Goal: Task Accomplishment & Management: Use online tool/utility

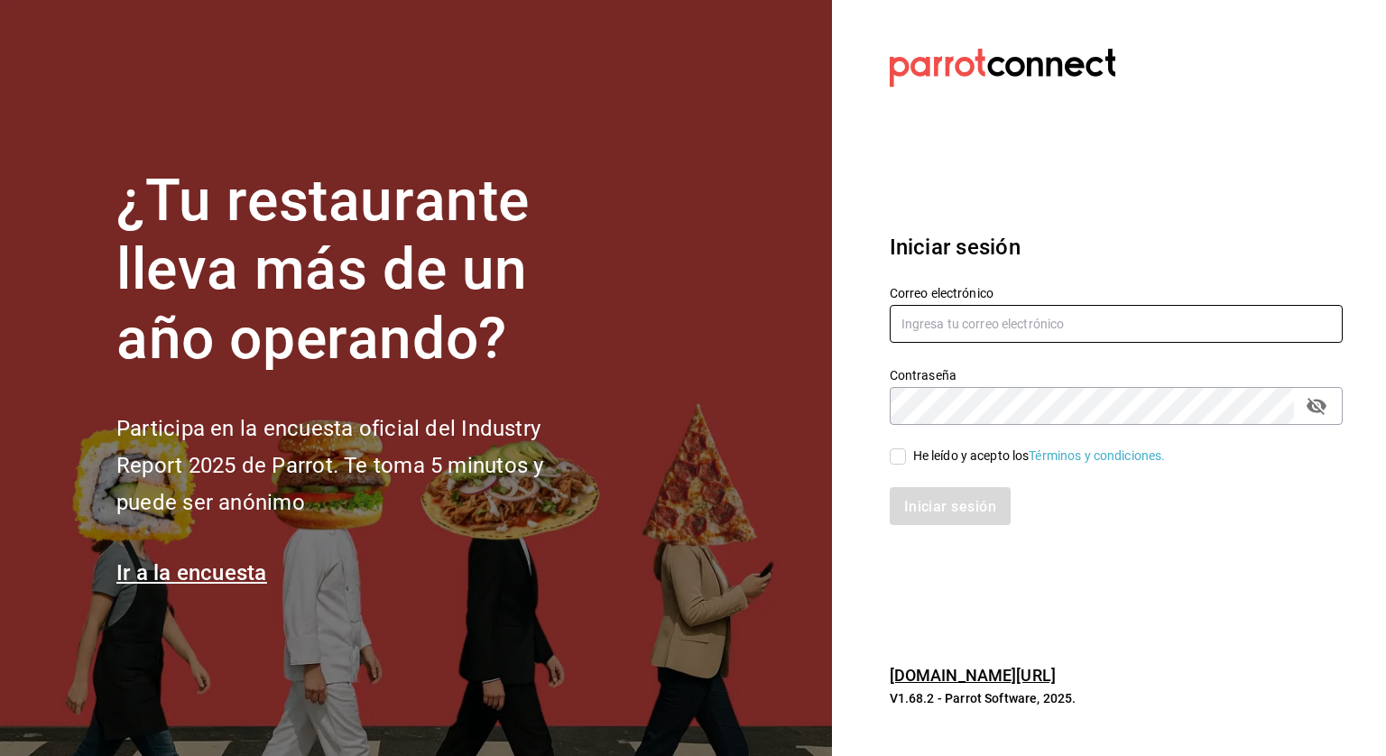
type input "[PERSON_NAME][EMAIL_ADDRESS][PERSON_NAME][DOMAIN_NAME]"
click at [899, 463] on input "He leído y acepto los Términos y condiciones." at bounding box center [898, 456] width 16 height 16
checkbox input "true"
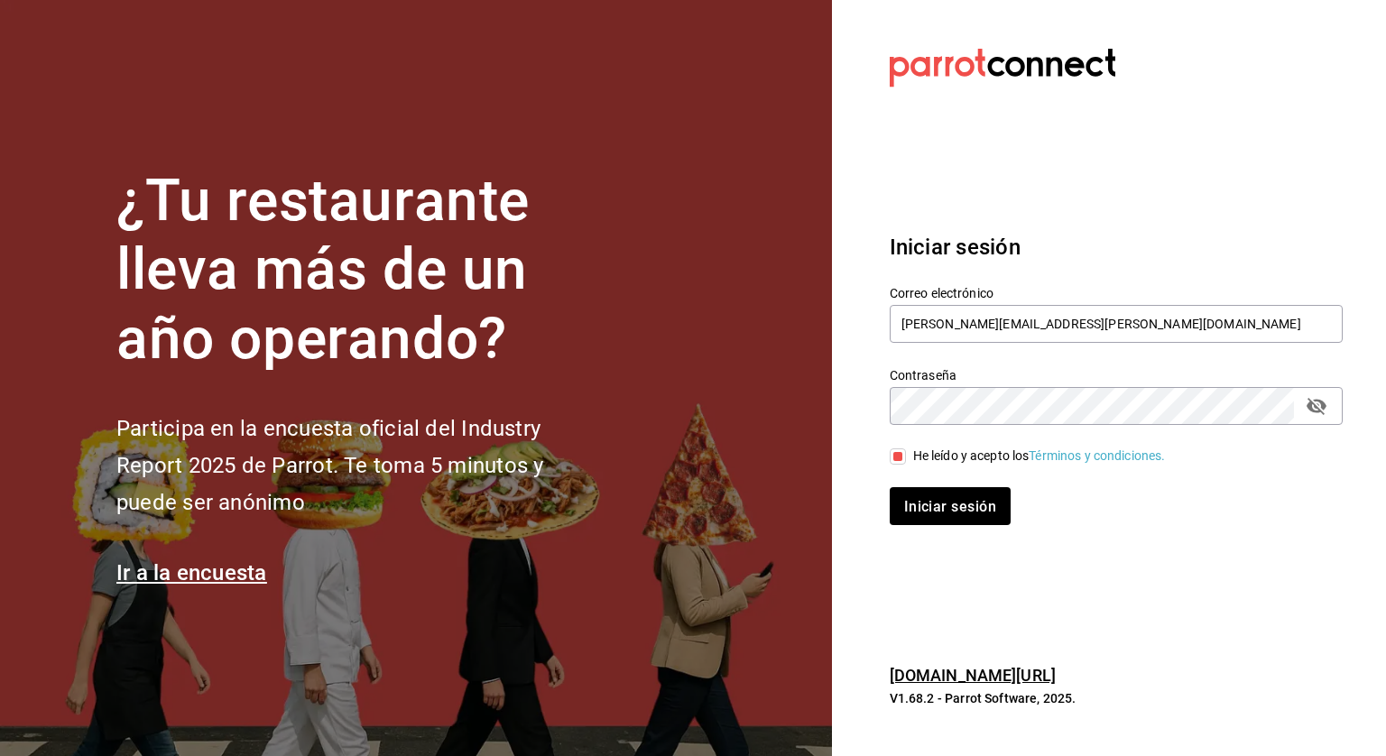
click at [919, 486] on div "Iniciar sesión" at bounding box center [1105, 496] width 475 height 60
click at [920, 500] on font "Iniciar sesión" at bounding box center [951, 506] width 92 height 17
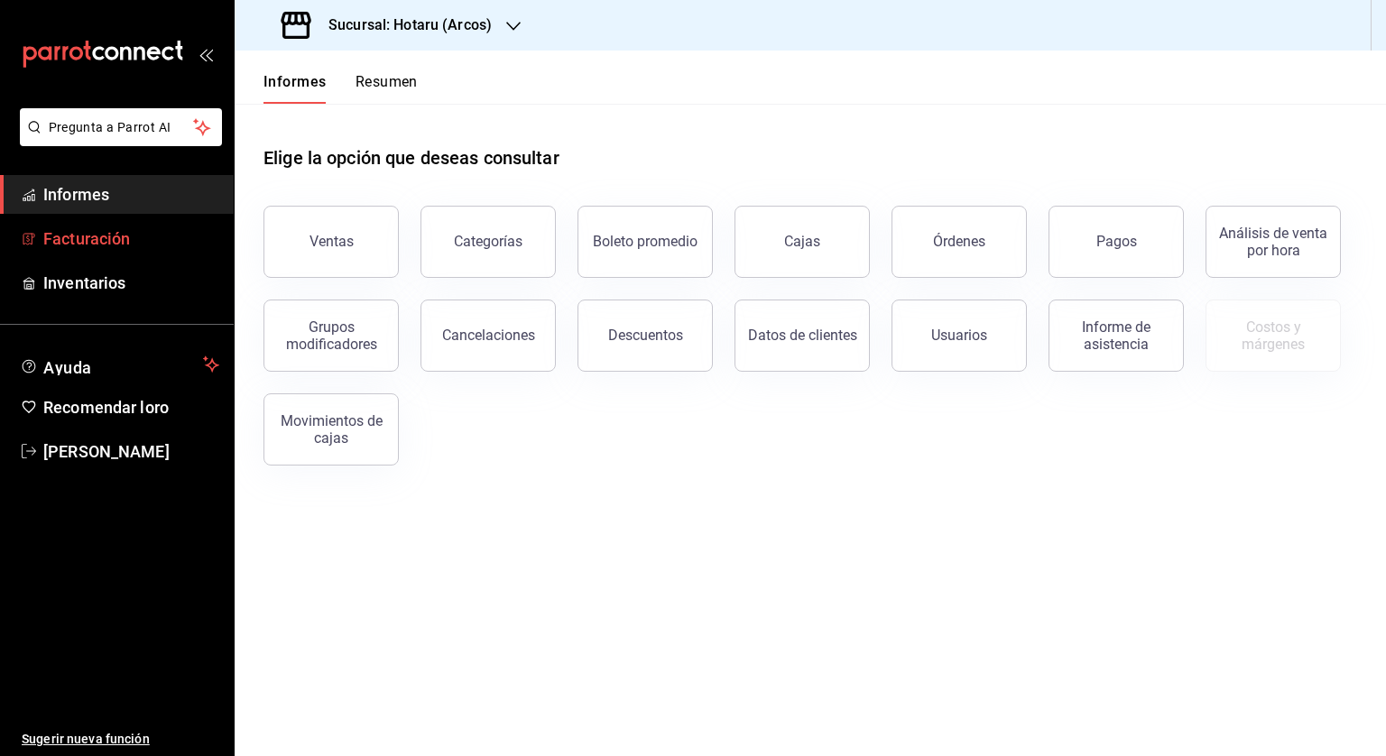
click at [99, 237] on font "Facturación" at bounding box center [86, 238] width 87 height 19
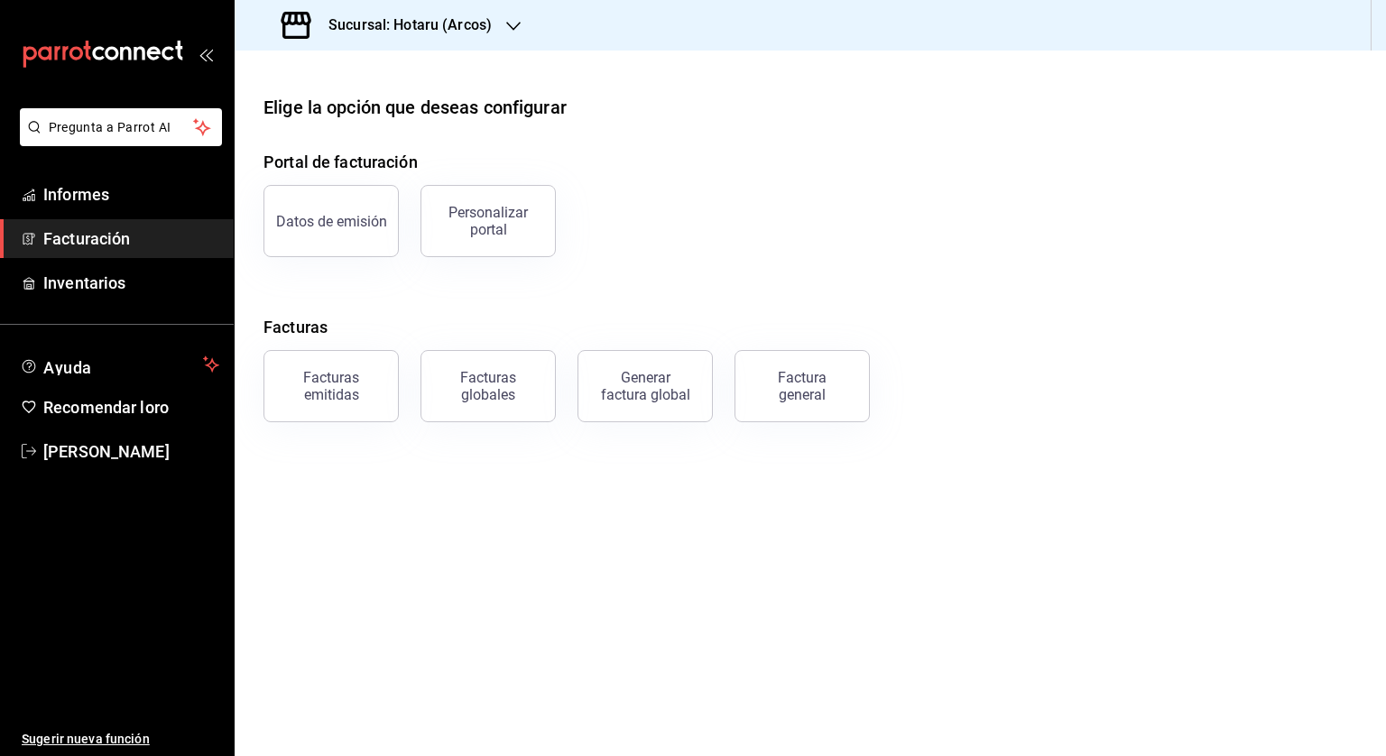
click at [423, 14] on h3 "Sucursal: Hotaru (Arcos)" at bounding box center [403, 25] width 178 height 22
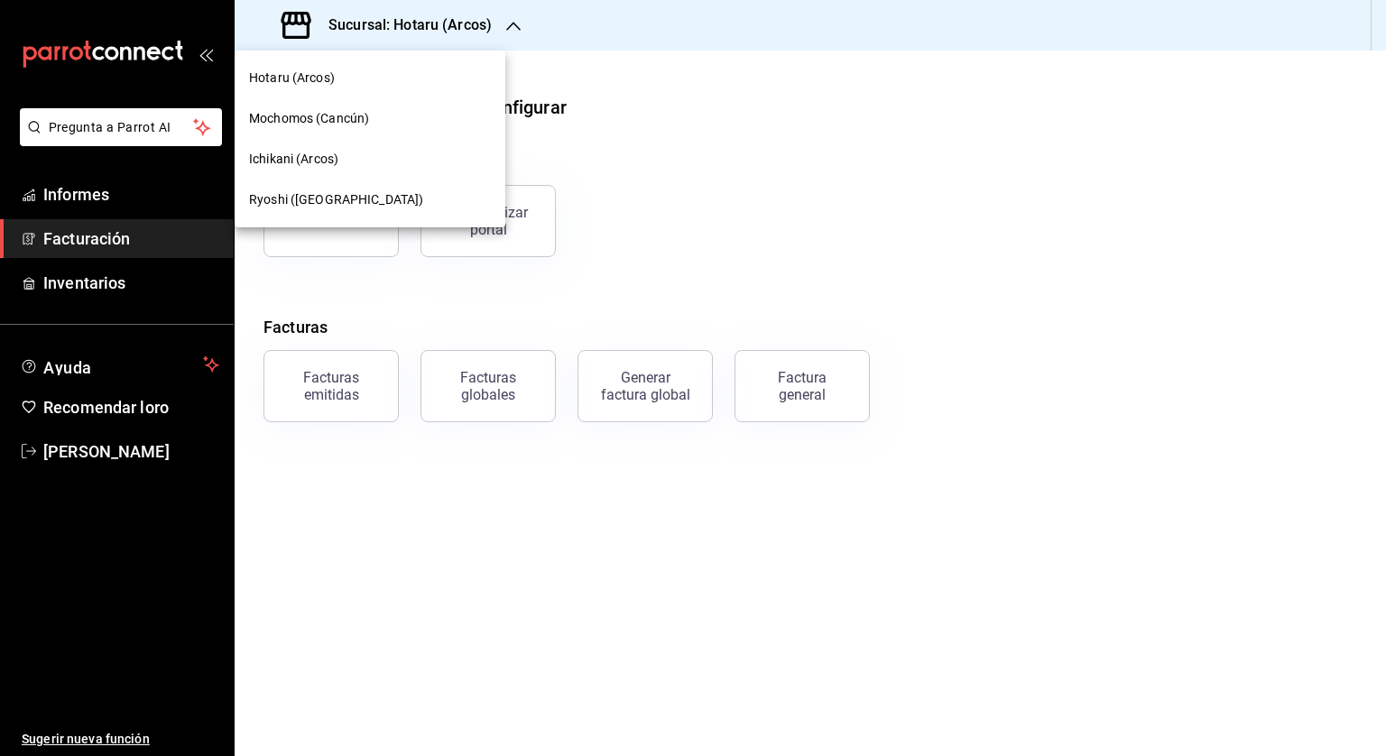
click at [290, 152] on font "Ichikani (Arcos)" at bounding box center [293, 159] width 89 height 14
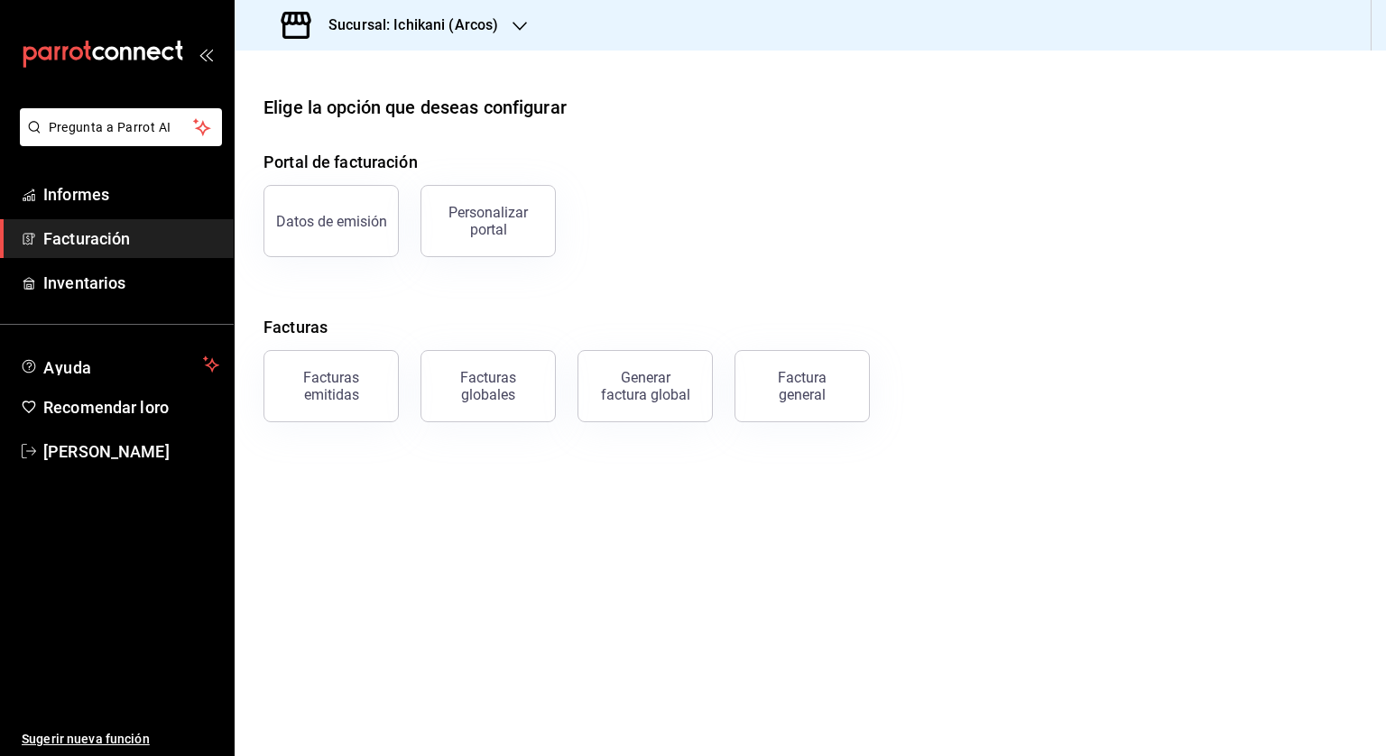
click at [799, 421] on div "Factura general" at bounding box center [791, 375] width 157 height 94
click at [794, 372] on font "Factura general" at bounding box center [802, 386] width 49 height 34
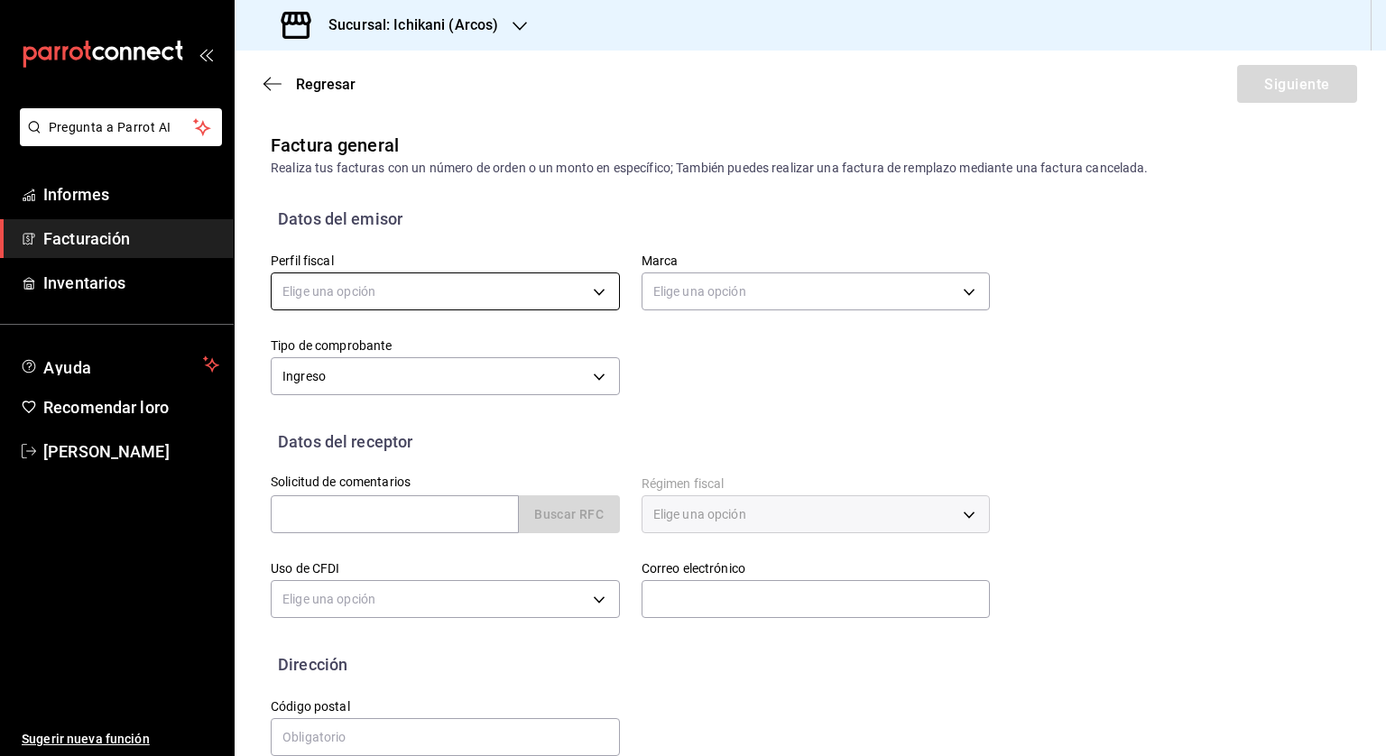
click at [364, 288] on body "Pregunta a Parrot AI Informes Facturación Inventarios Ayuda Recomendar loro [PE…" at bounding box center [693, 378] width 1386 height 756
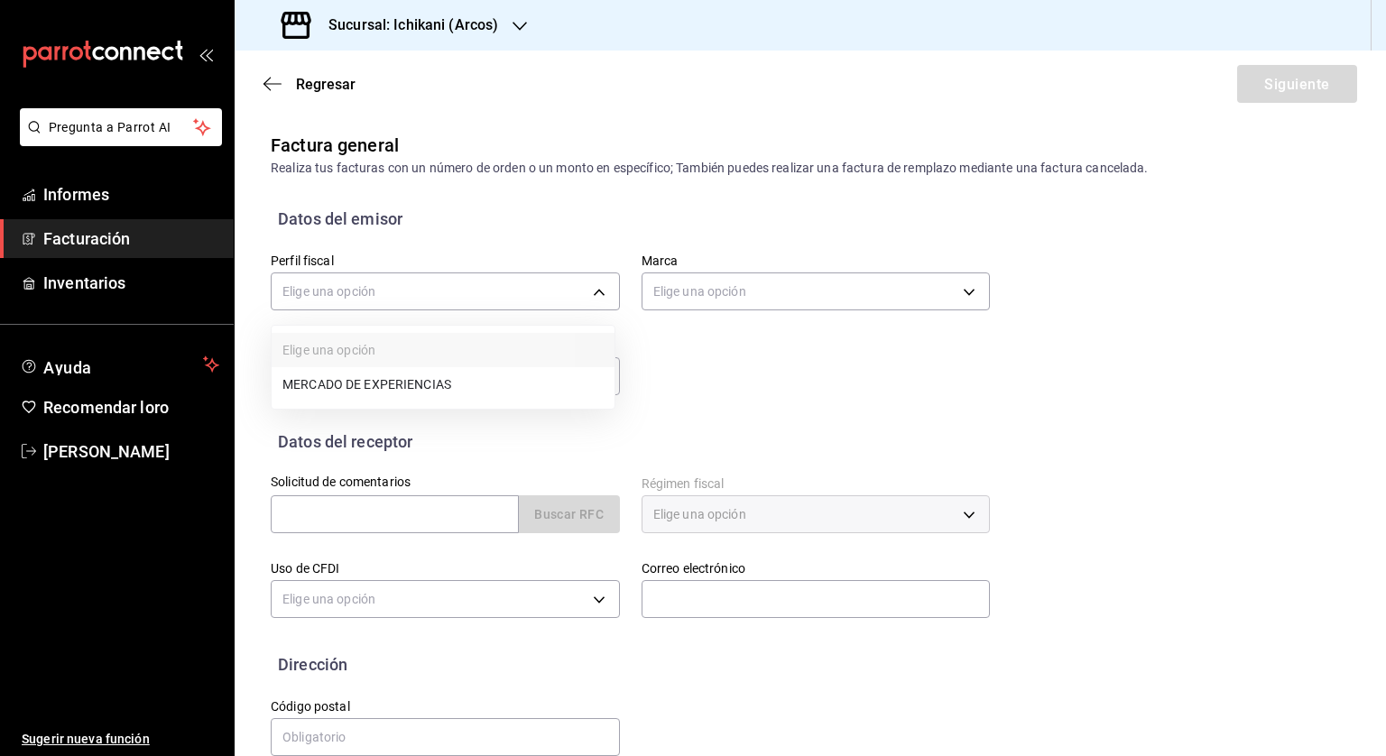
click at [362, 383] on font "MERCADO DE EXPERIENCIAS" at bounding box center [366, 384] width 169 height 14
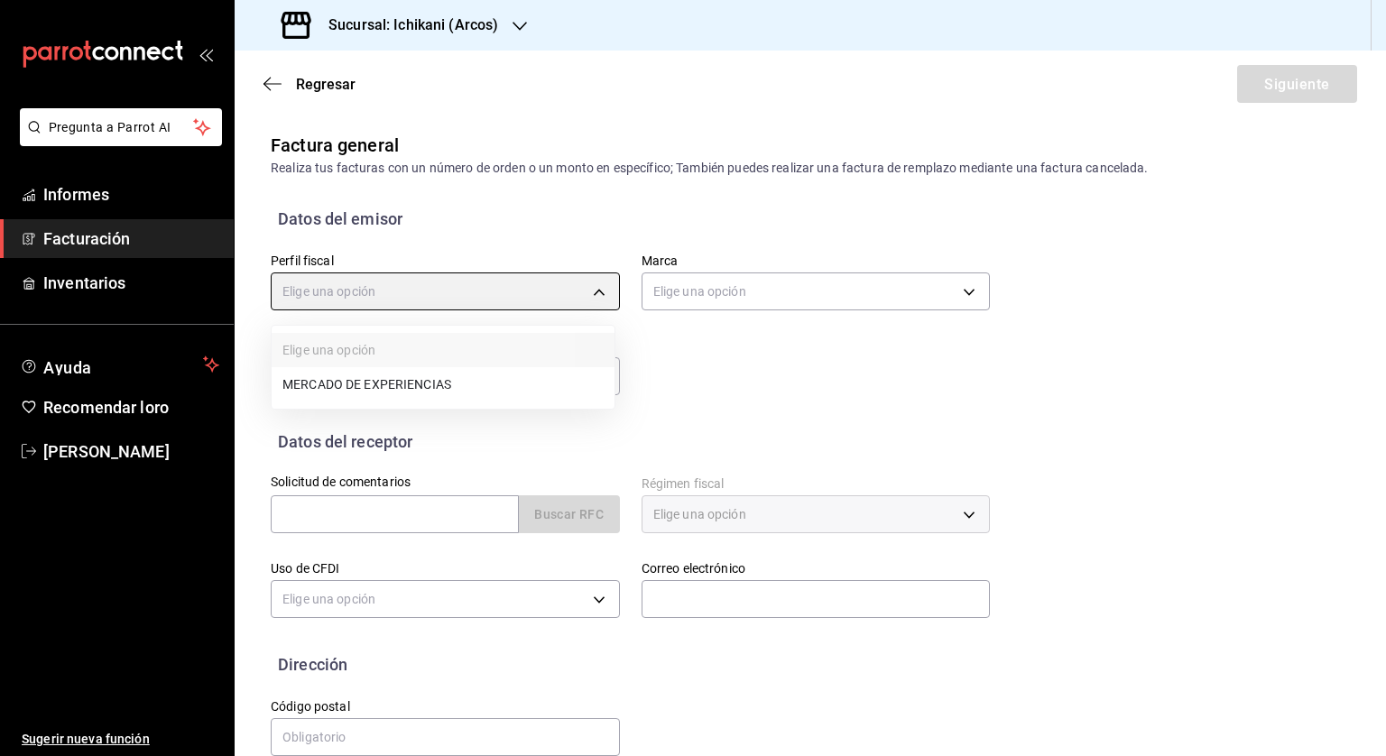
type input "6b210fc3-3bac-4bcd-9894-47ab42e56233"
type input "5b36b593-4404-40a8-ab52-4e9fd09f90e2"
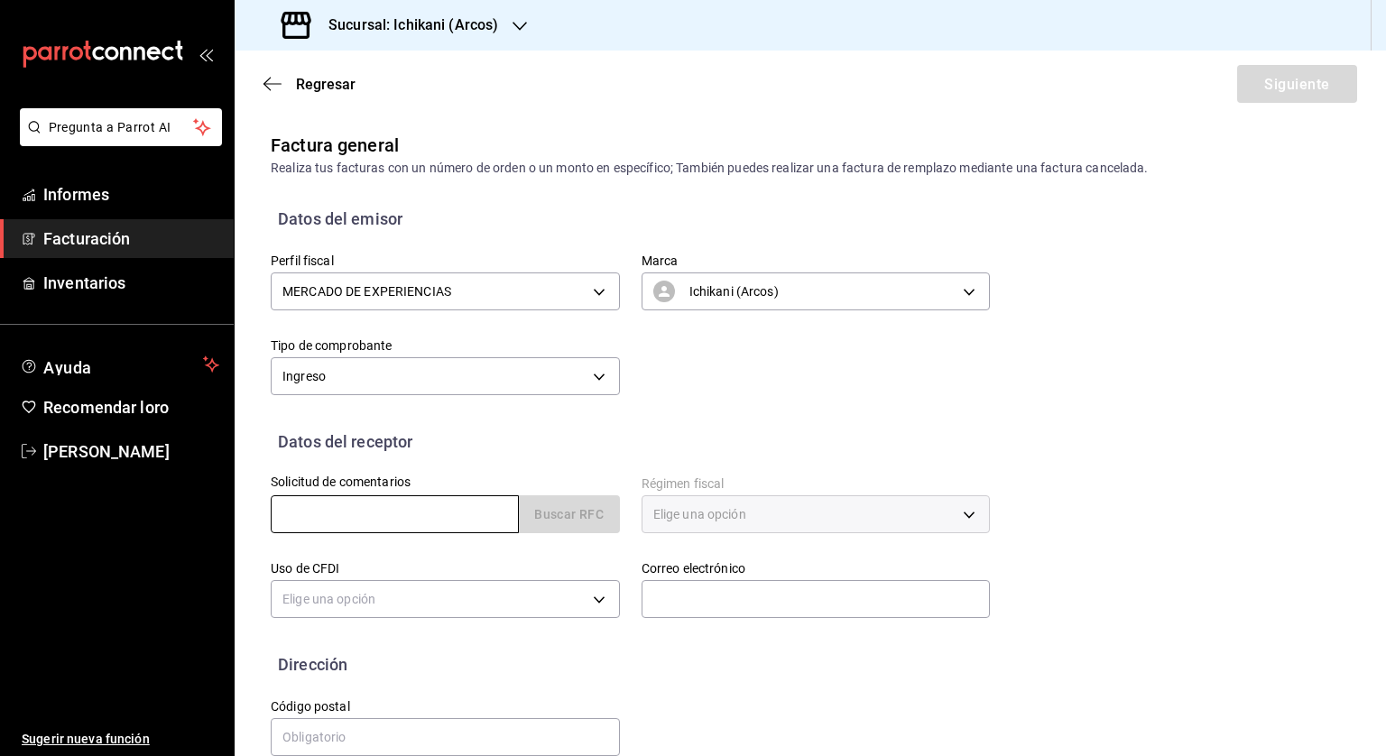
click at [329, 519] on input "text" at bounding box center [395, 514] width 248 height 38
paste input "NNM040713CM7"
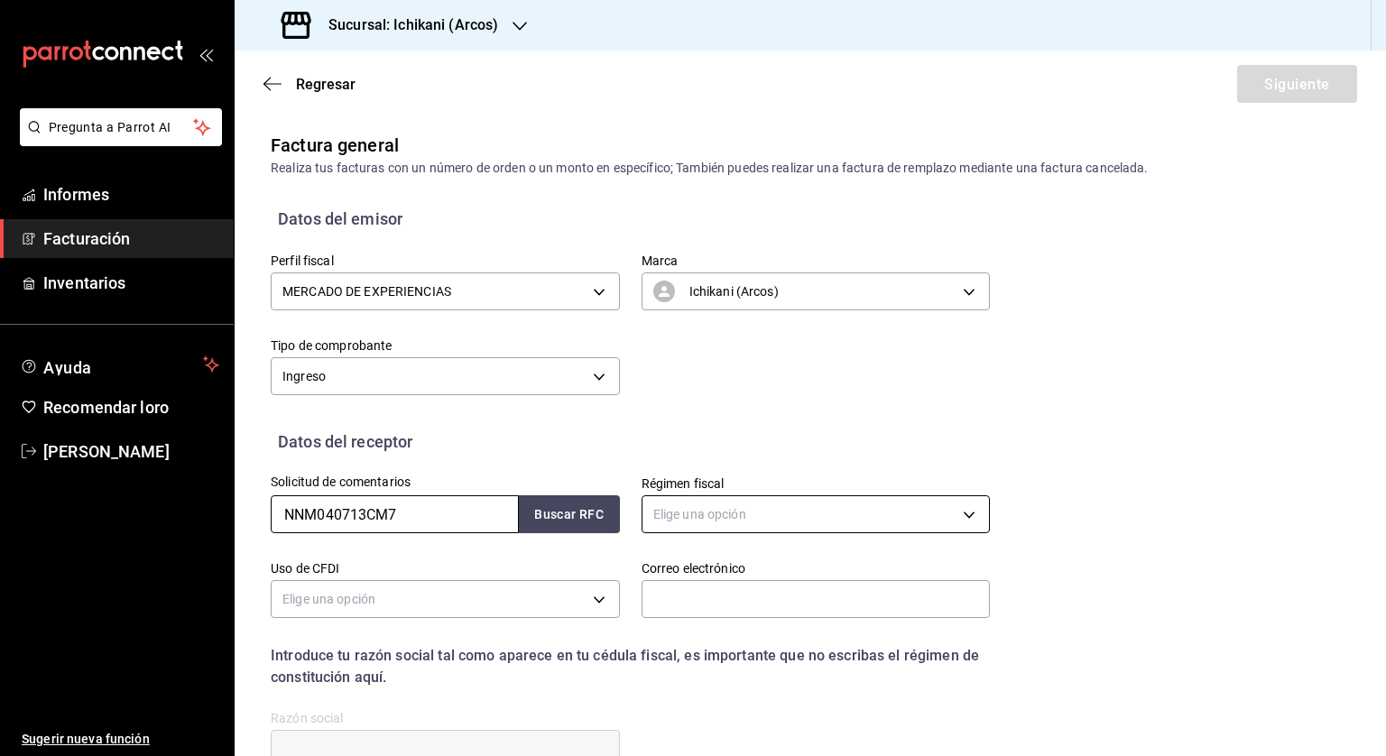
type input "NNM040713CM7"
click at [740, 527] on body "Pregunta a Parrot AI Informes Facturación Inventarios Ayuda Recomendar loro [PE…" at bounding box center [693, 378] width 1386 height 756
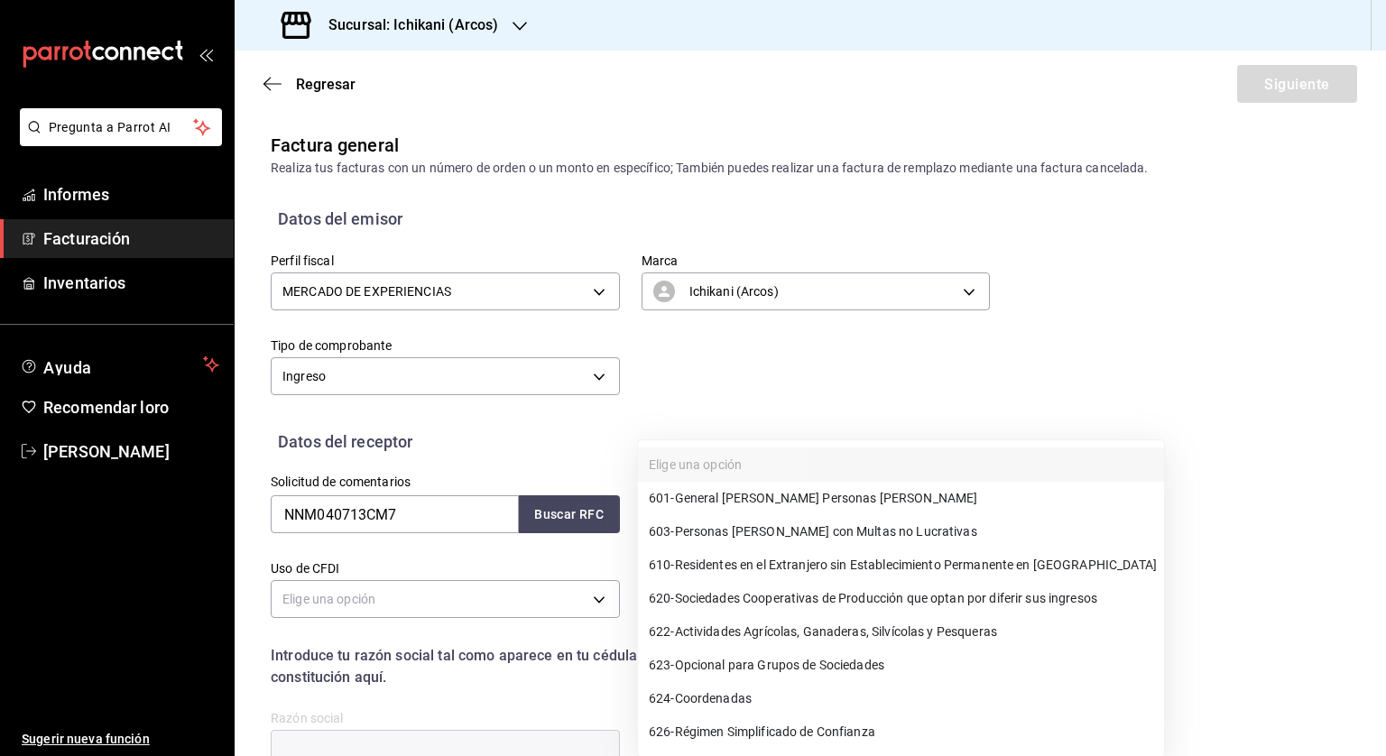
click at [698, 524] on font "Personas [PERSON_NAME] con Multas no Lucrativas" at bounding box center [826, 531] width 302 height 14
type input "603"
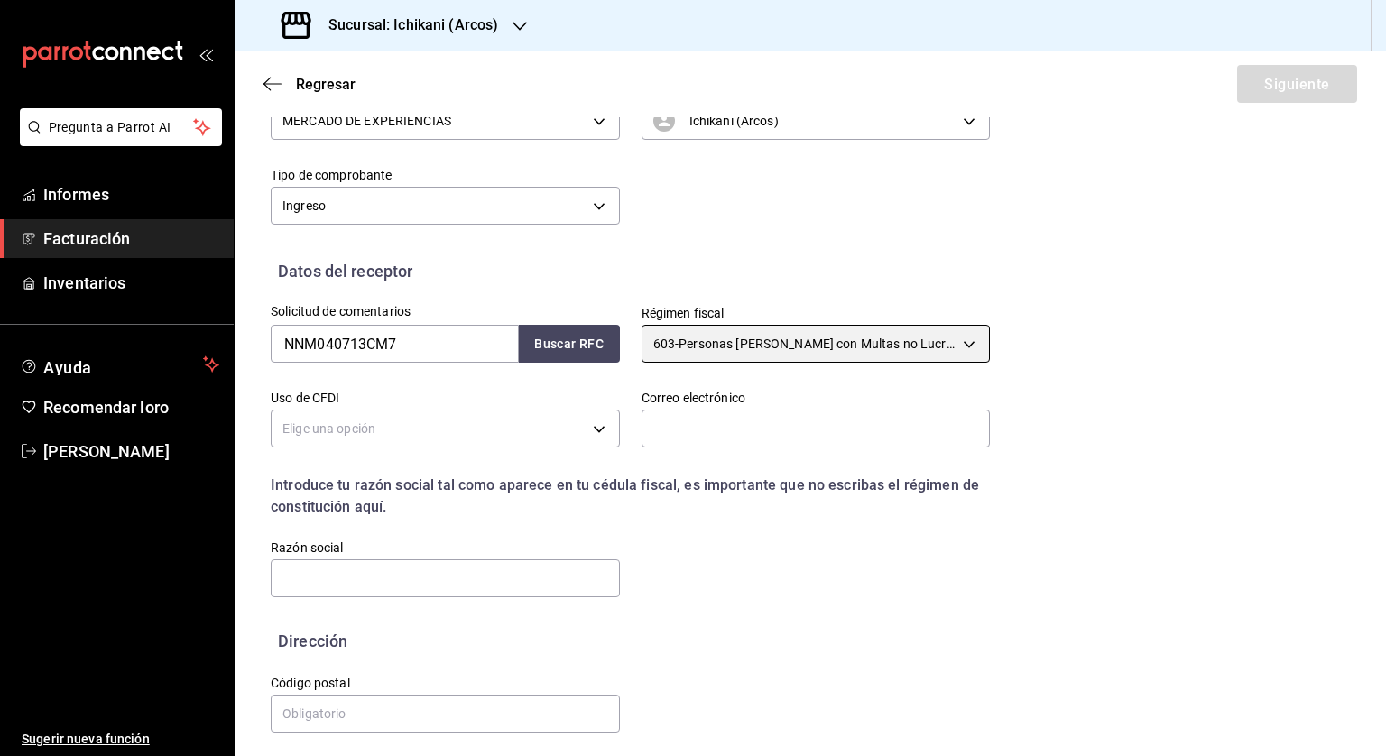
scroll to position [178, 0]
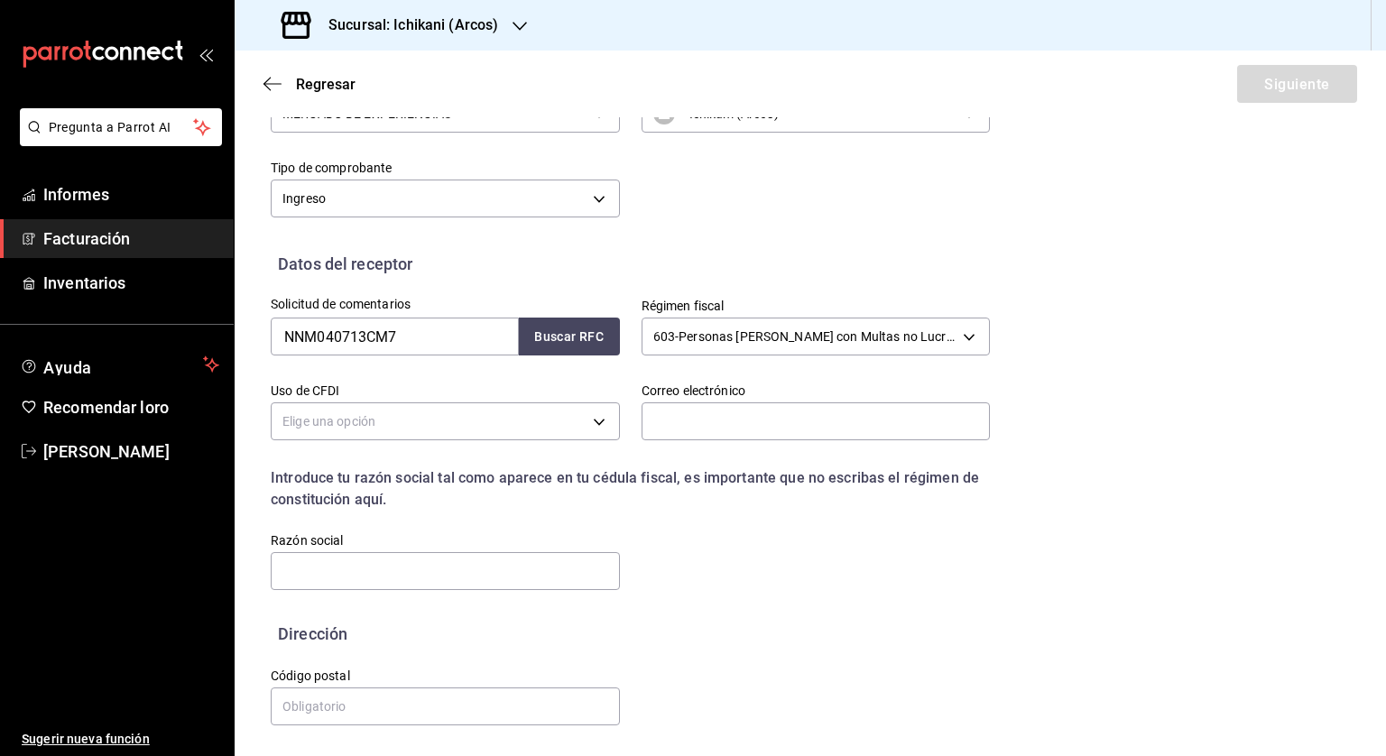
click at [376, 400] on div "Elige una opción" at bounding box center [445, 419] width 349 height 48
click at [381, 421] on body "Pregunta a Parrot AI Informes Facturación Inventarios Ayuda Recomendar loro [PE…" at bounding box center [693, 378] width 1386 height 756
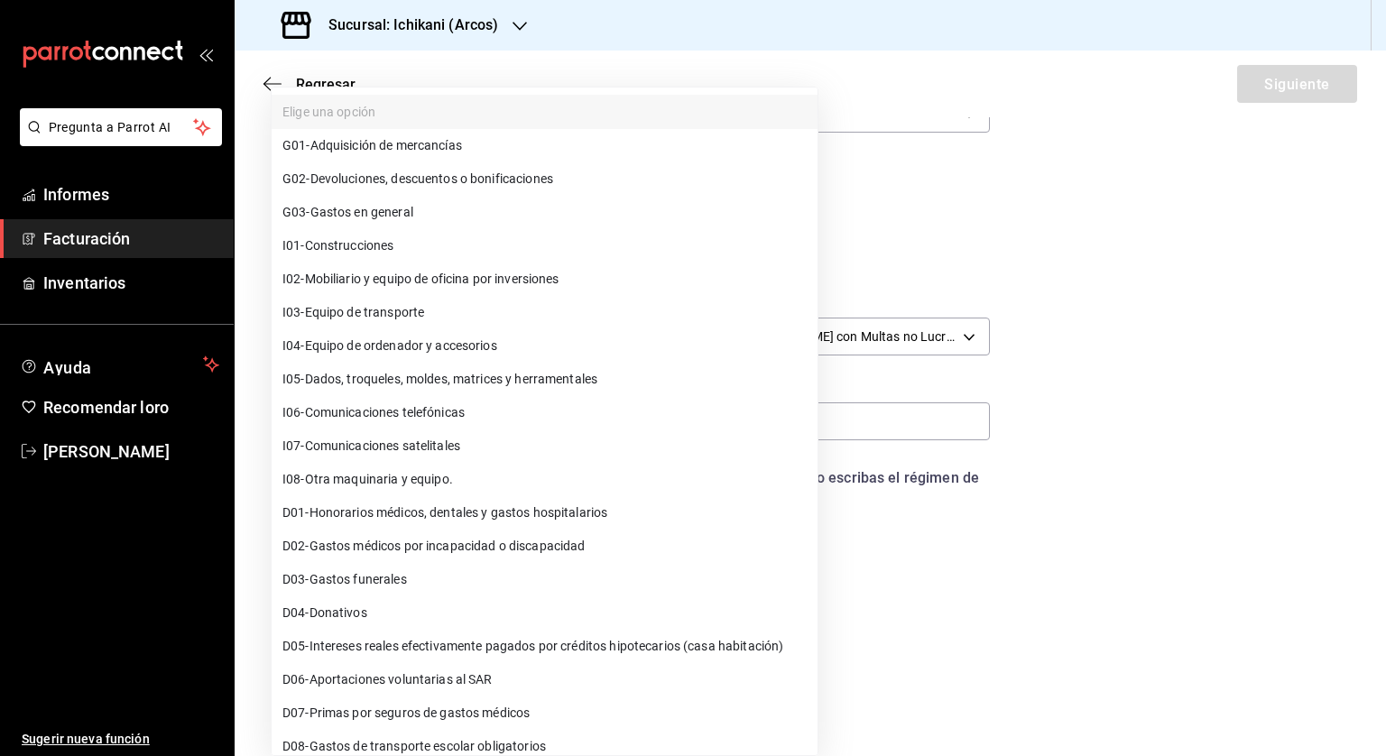
click at [329, 214] on font "Gastos en general" at bounding box center [361, 212] width 103 height 14
type input "G03"
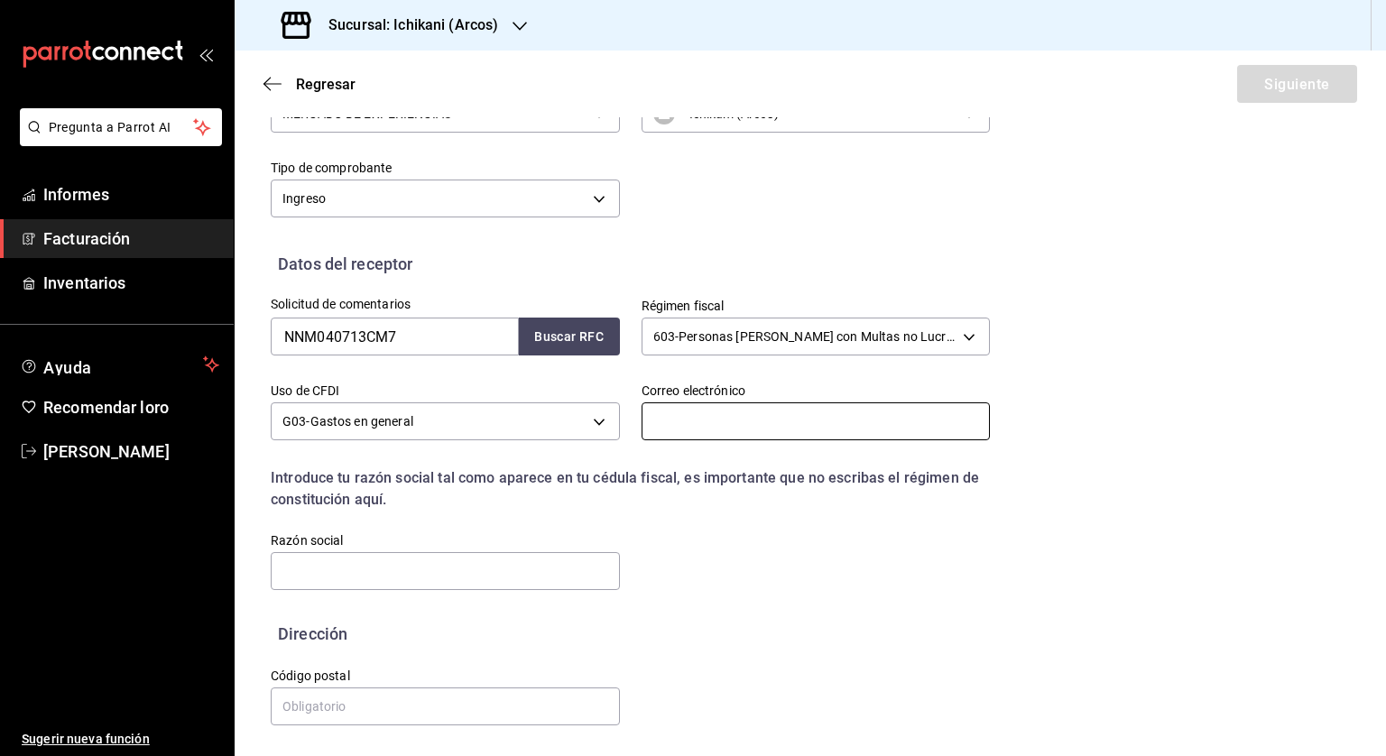
click at [705, 421] on input "text" at bounding box center [816, 421] width 349 height 38
type input "[PERSON_NAME][EMAIL_ADDRESS][PERSON_NAME][DOMAIN_NAME]"
type input "66633"
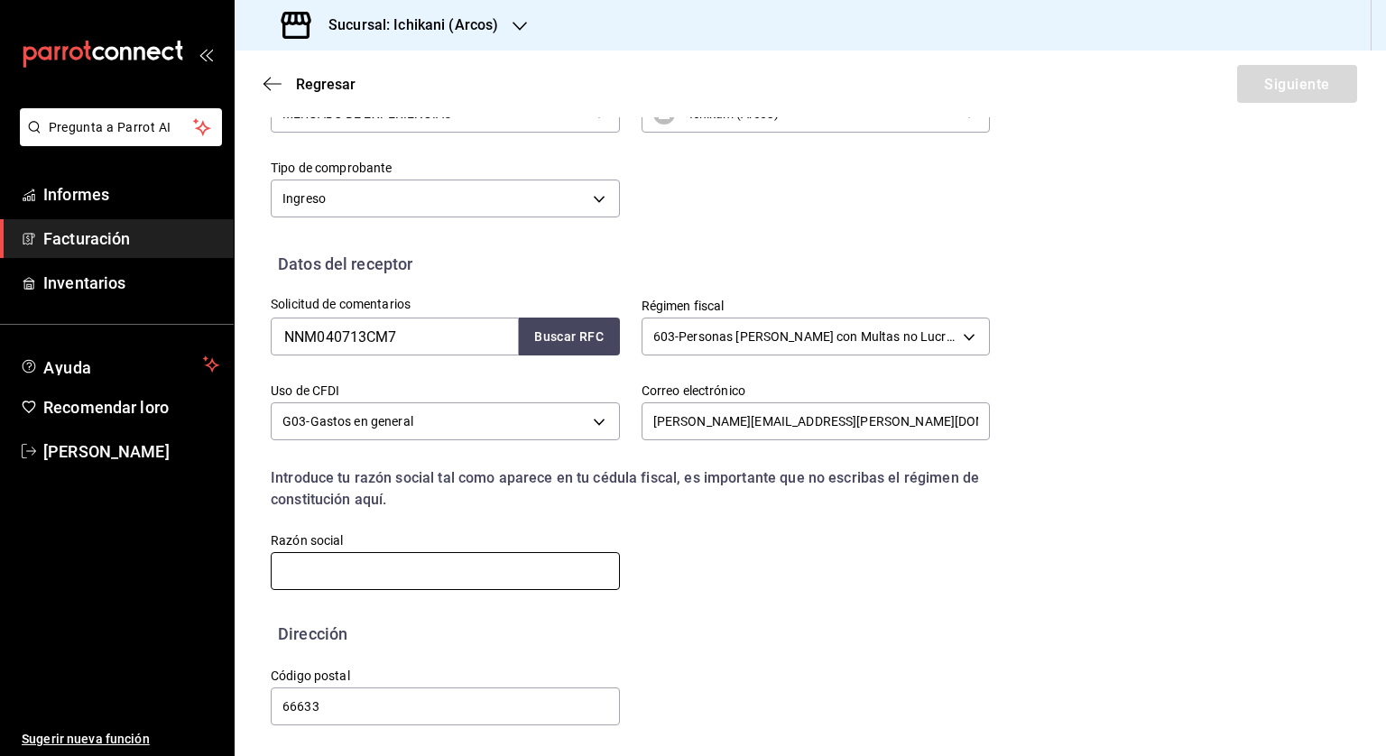
click at [397, 566] on input "text" at bounding box center [445, 571] width 349 height 38
paste input "NOVO NORDISK MÉXICO"
click at [393, 575] on input "NOVO NORDISK MÉXICO" at bounding box center [445, 571] width 349 height 38
type input "NOVO NORDISK MEXICO"
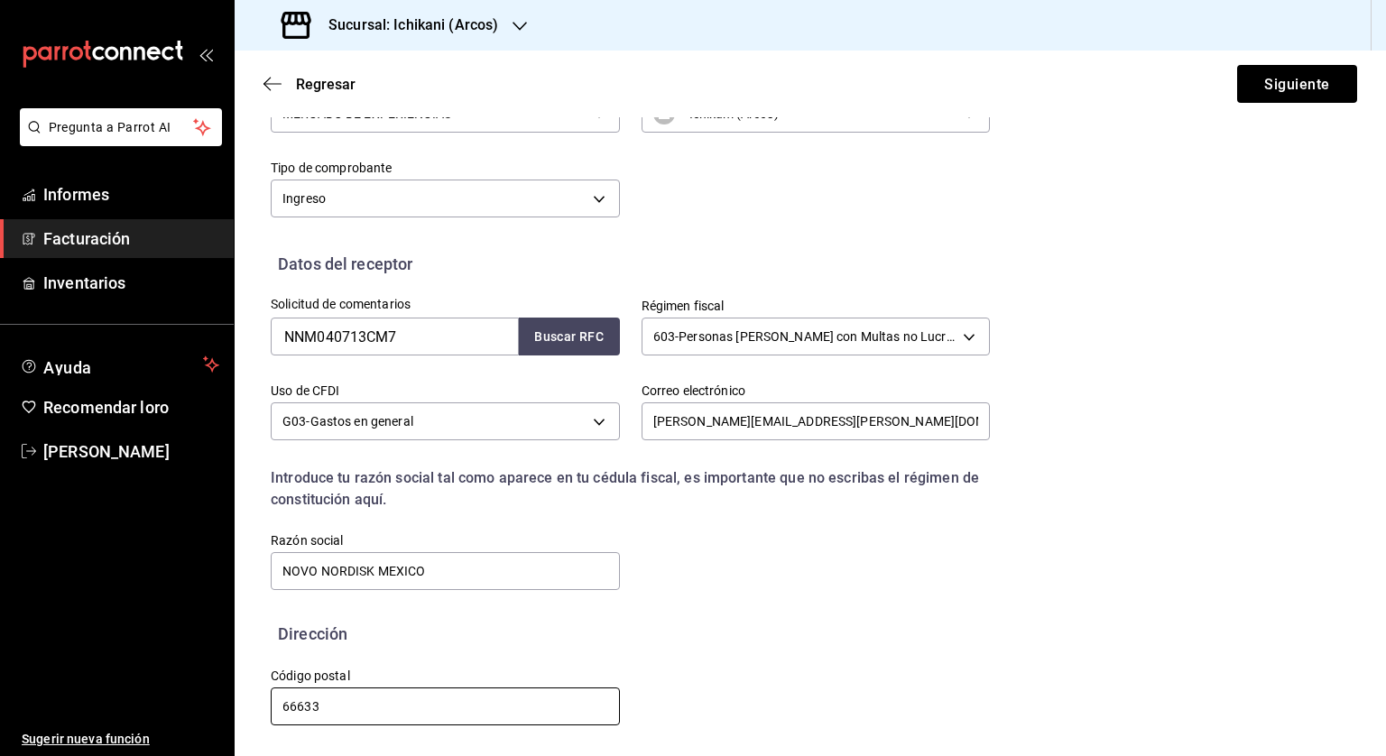
drag, startPoint x: 329, startPoint y: 707, endPoint x: 220, endPoint y: 689, distance: 110.5
click at [220, 689] on div "Pregunta a Parrot AI Informes Facturación Inventarios Ayuda Recomendar loro [PE…" at bounding box center [693, 378] width 1386 height 756
paste input "11560"
type input "11560"
click at [1248, 74] on button "Siguiente" at bounding box center [1297, 84] width 120 height 38
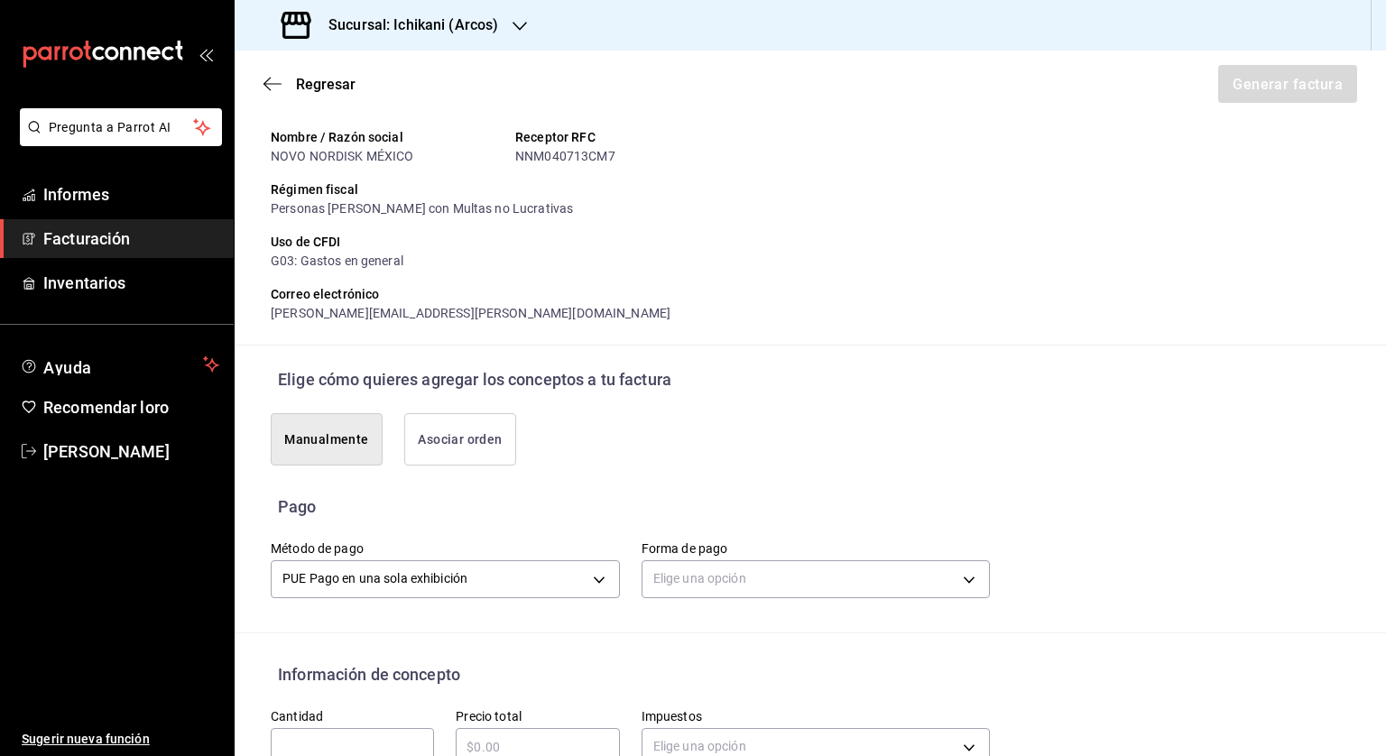
scroll to position [539, 0]
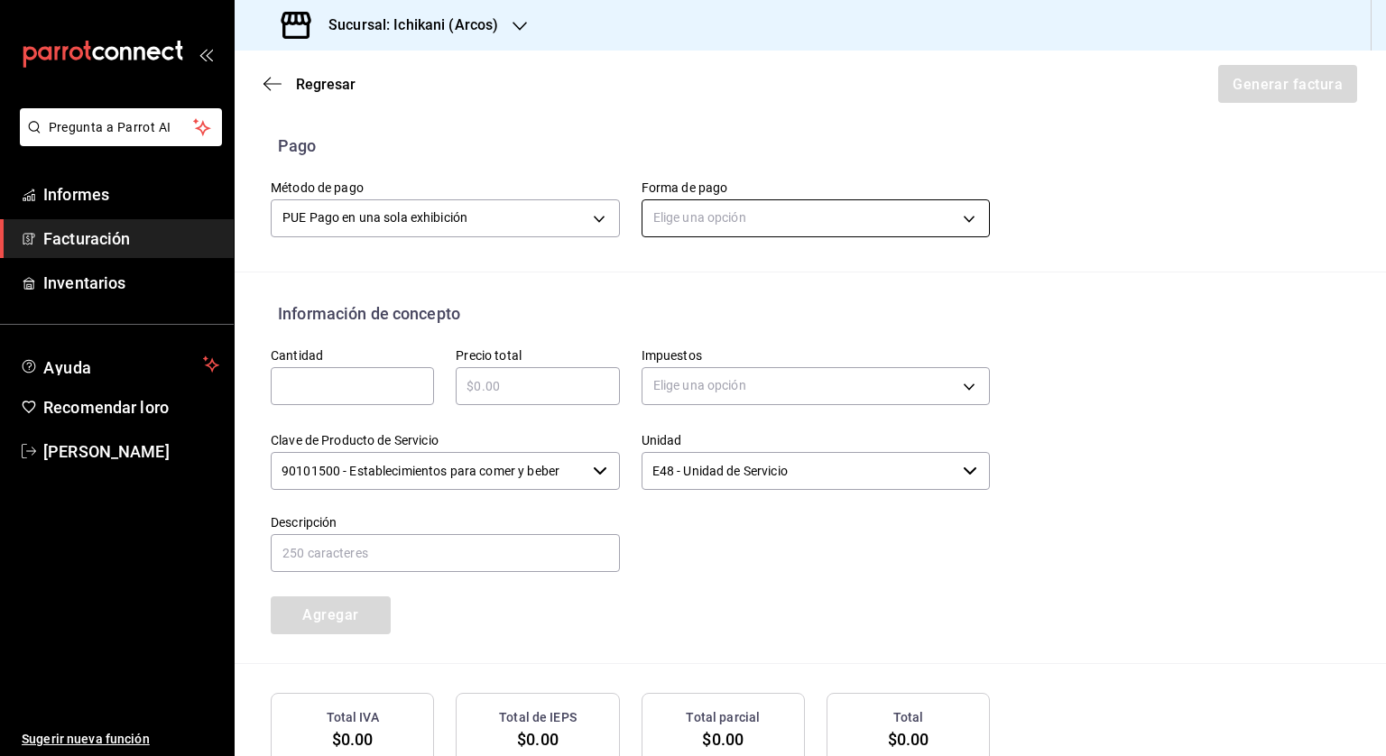
click at [747, 208] on body "Pregunta a Parrot AI Informes Facturación Inventarios Ayuda Recomendar loro [PE…" at bounding box center [693, 378] width 1386 height 756
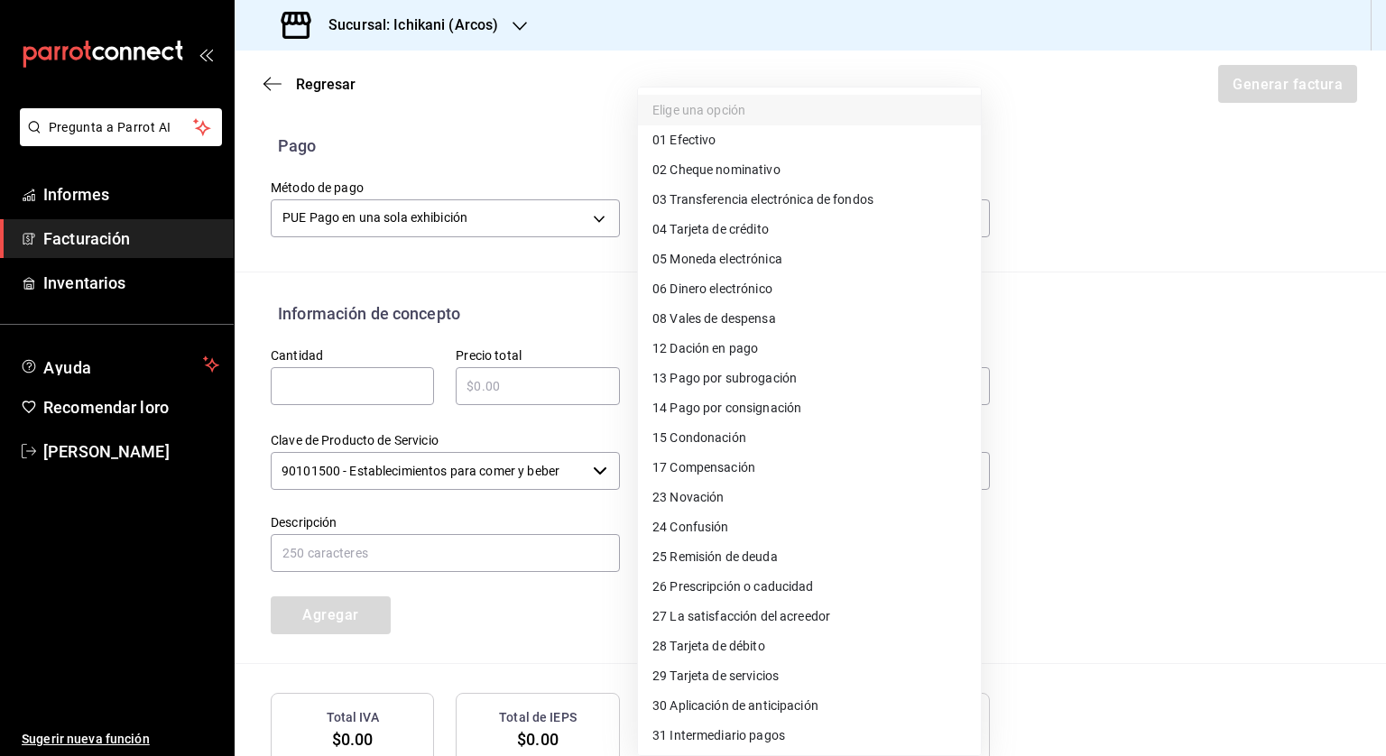
click at [693, 229] on font "Tarjeta de crédito" at bounding box center [719, 229] width 98 height 14
type input "04"
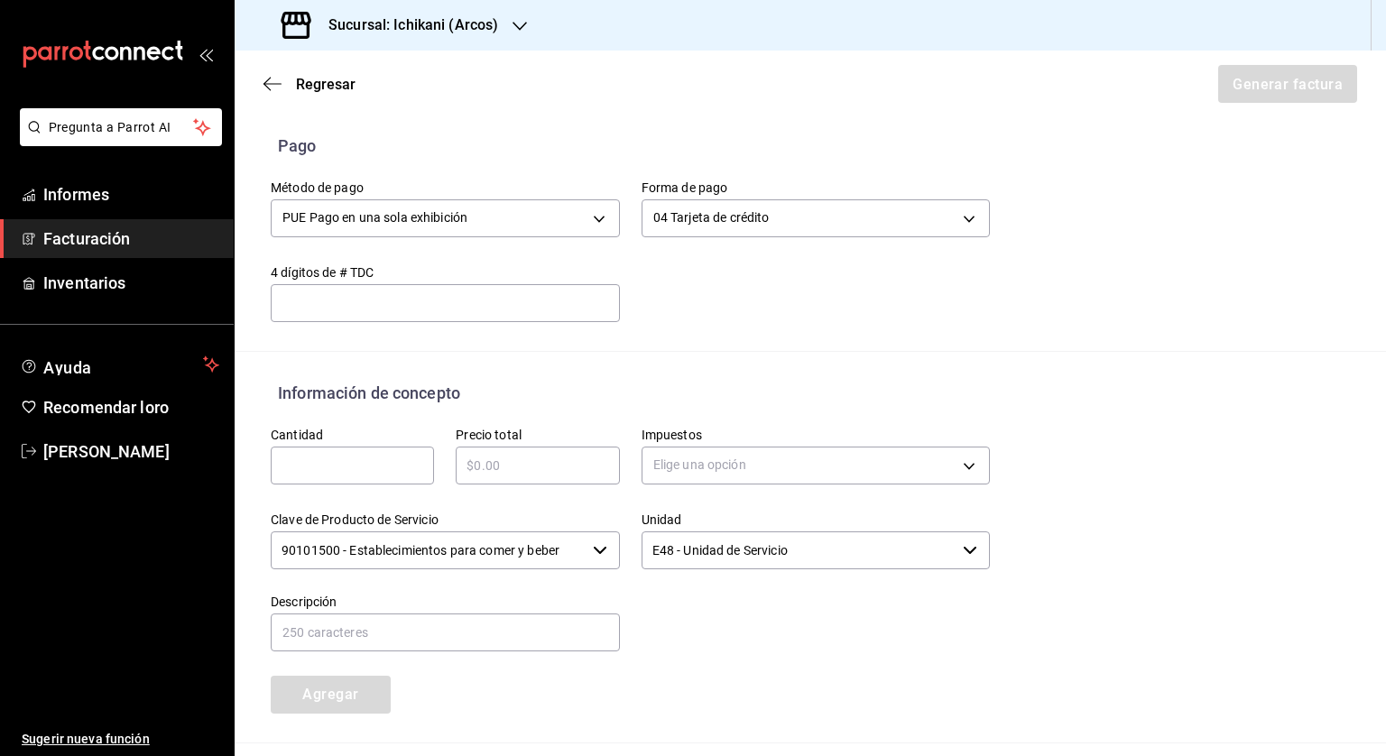
drag, startPoint x: 328, startPoint y: 454, endPoint x: 328, endPoint y: 475, distance: 20.8
click at [328, 455] on input "text" at bounding box center [352, 466] width 163 height 22
type input "1"
click at [521, 475] on div "​" at bounding box center [537, 466] width 163 height 38
type input "$1759"
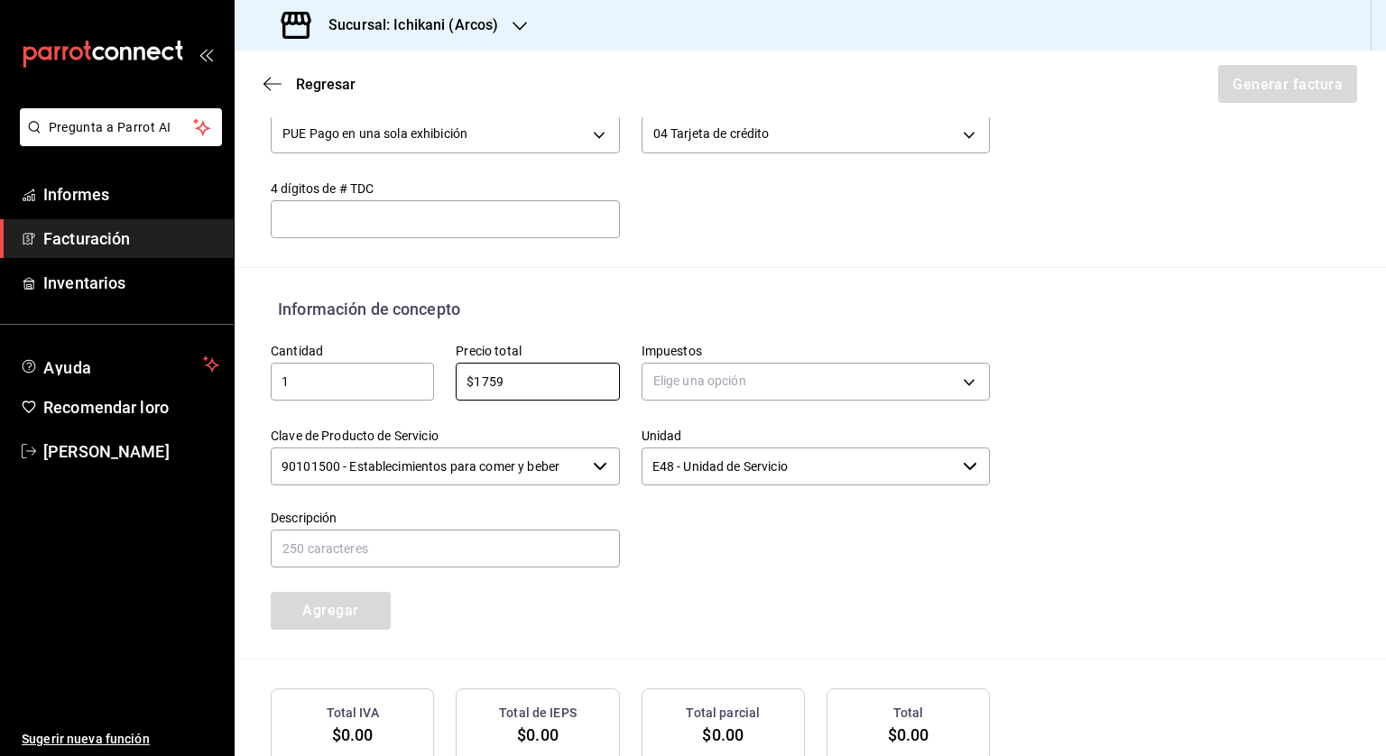
scroll to position [719, 0]
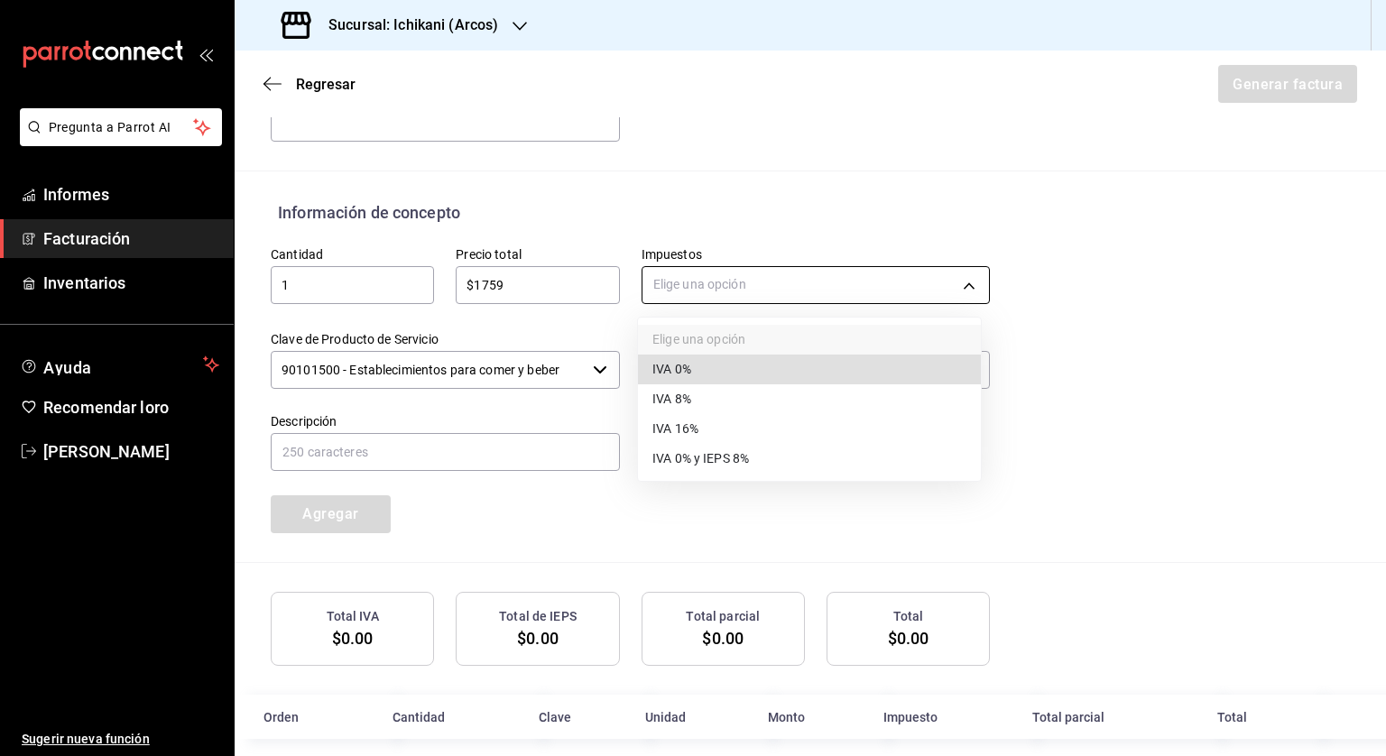
click at [711, 271] on body "Pregunta a Parrot AI Informes Facturación Inventarios Ayuda Recomendar loro [PE…" at bounding box center [693, 378] width 1386 height 756
click at [689, 422] on font "IVA 16%" at bounding box center [675, 429] width 46 height 14
type input "IVA_16"
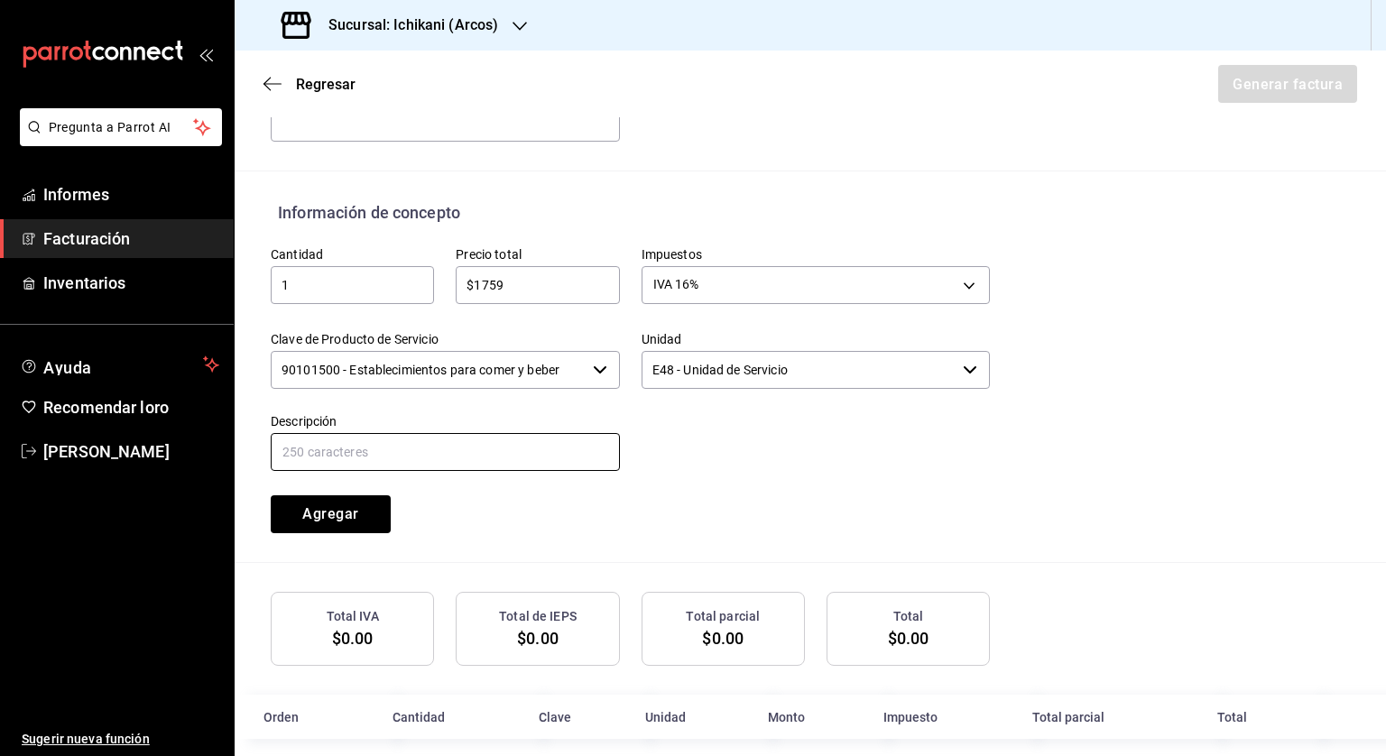
click at [467, 447] on input "text" at bounding box center [445, 452] width 349 height 38
click at [528, 450] on input "Consumo de alimentos y bebidas del día [DATE]" at bounding box center [445, 452] width 349 height 38
type input "Consumo de alimentos y bebidas del día [DATE]"
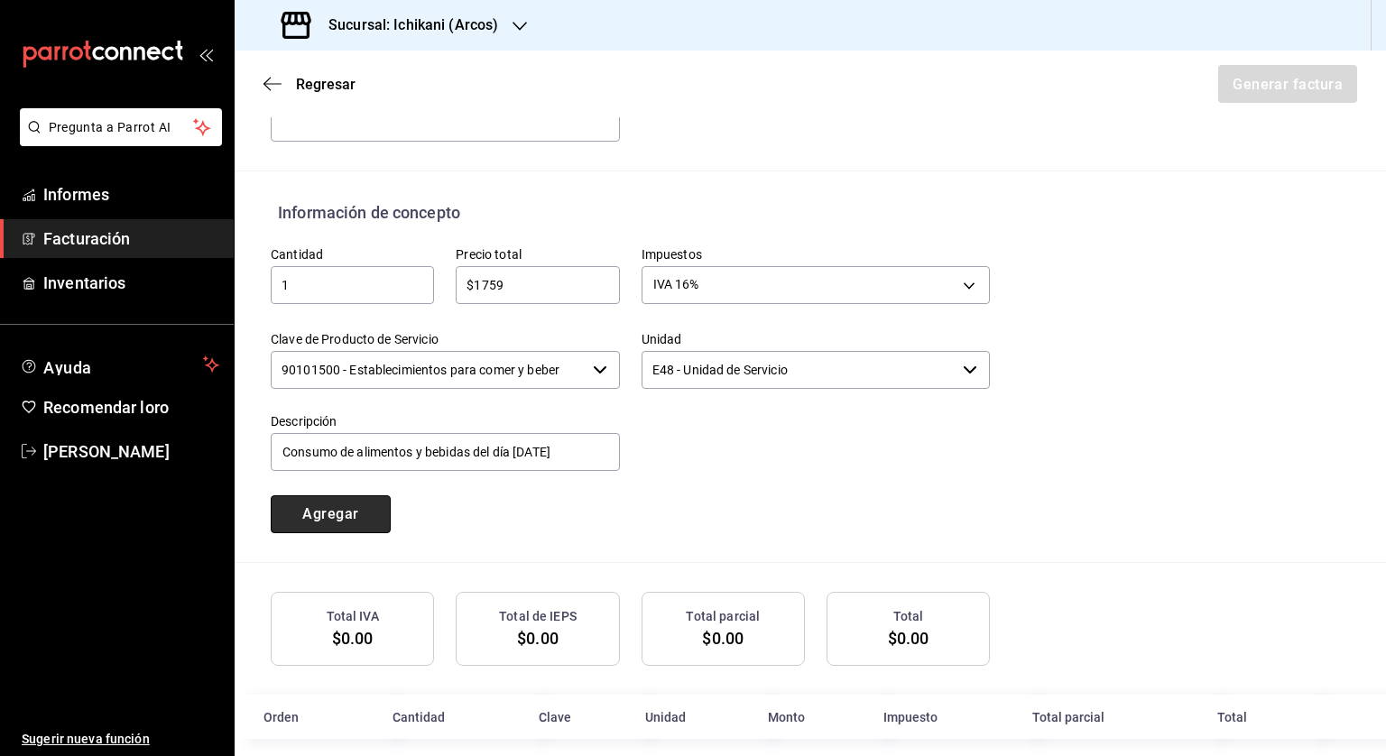
click at [312, 517] on font "Agregar" at bounding box center [330, 513] width 56 height 17
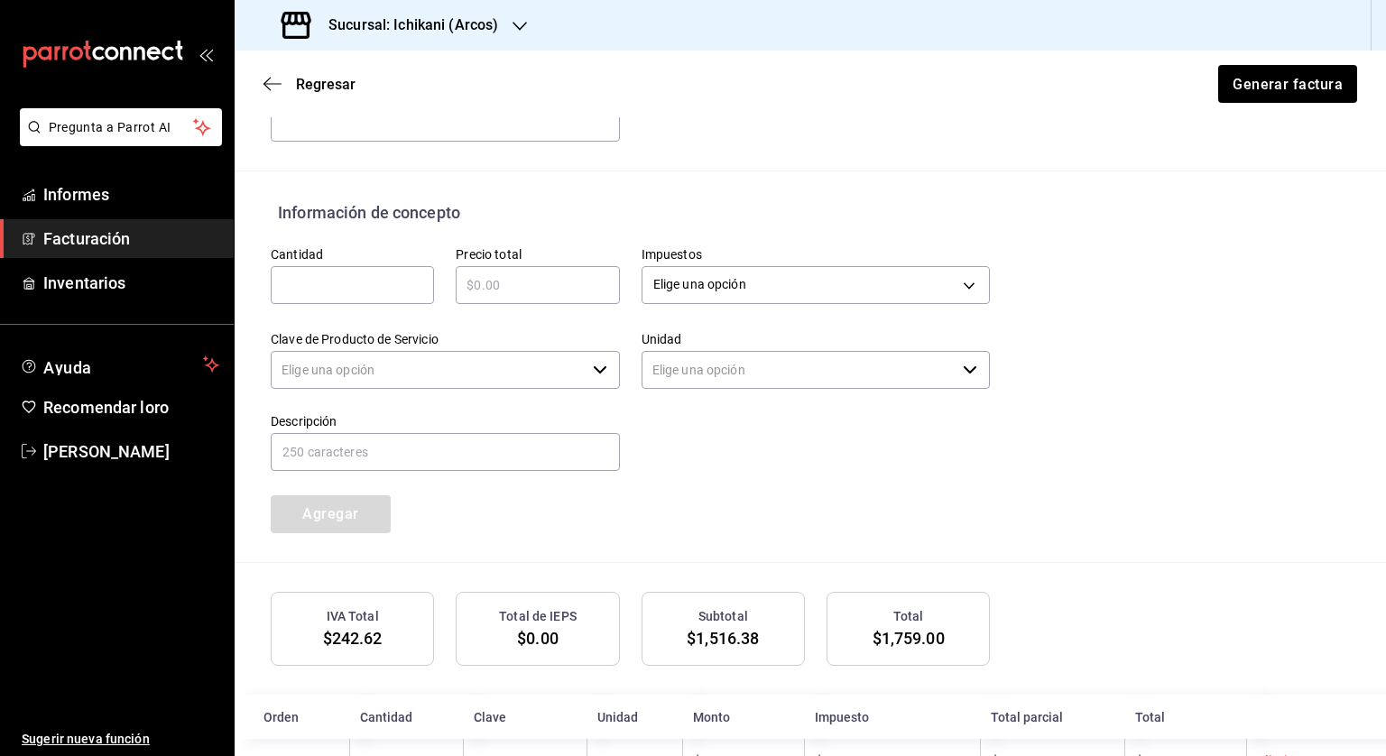
type input "90101500 - Establecimientos para comer y beber"
type input "E48 - Unidad de Servicio"
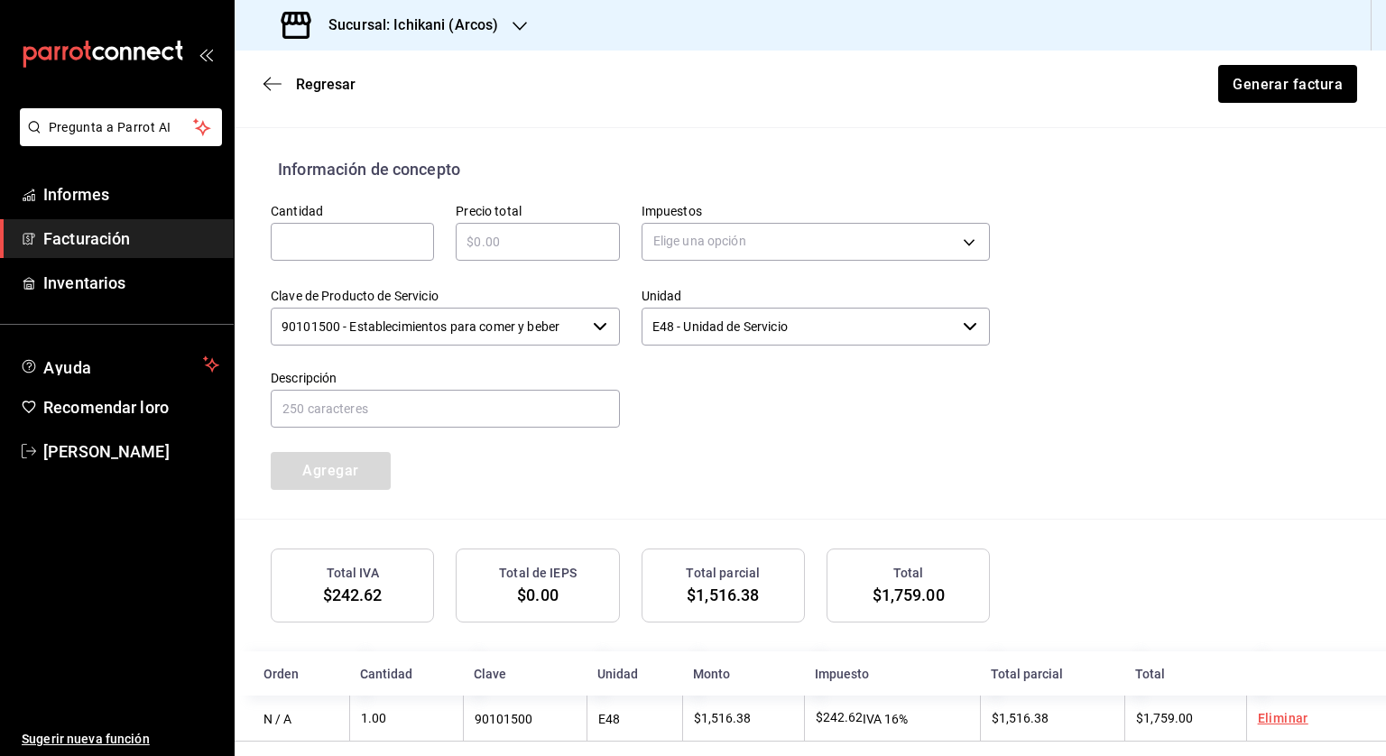
scroll to position [784, 0]
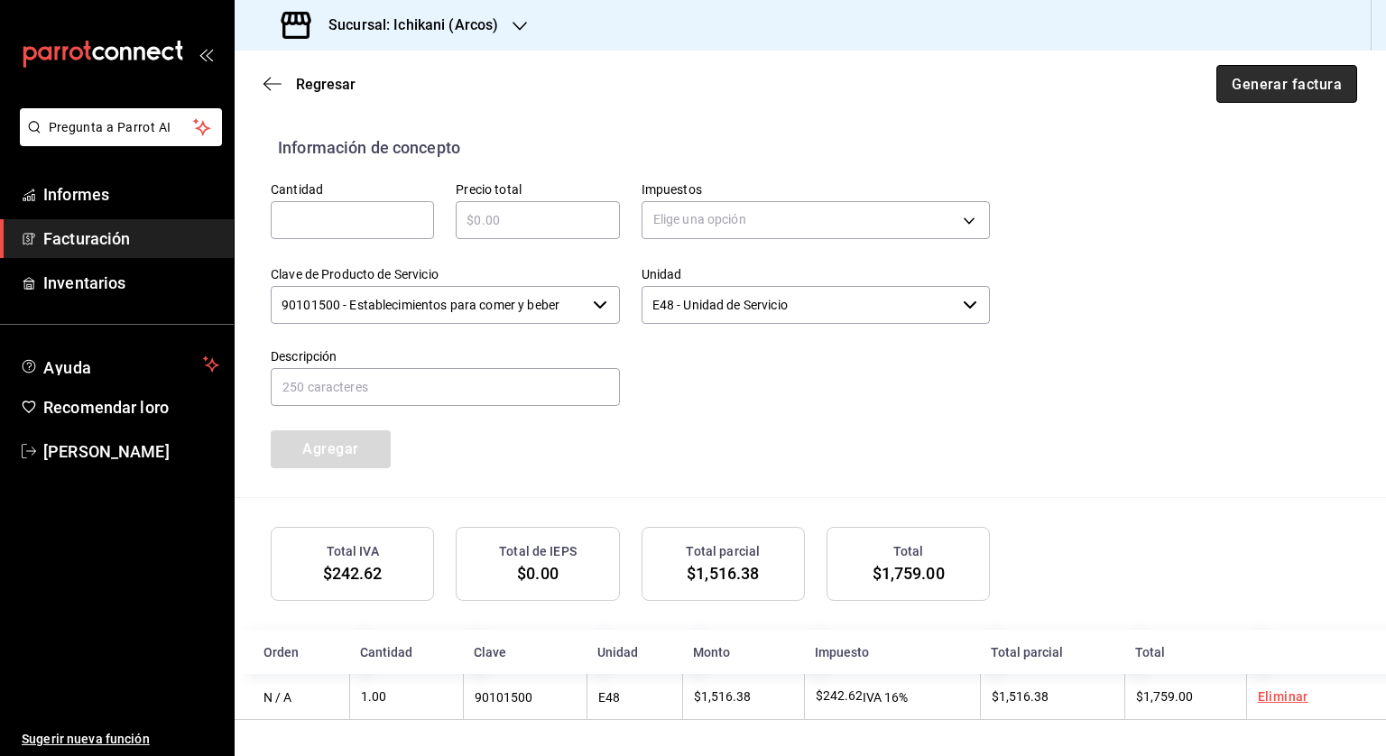
click at [1232, 82] on font "Generar factura" at bounding box center [1287, 83] width 110 height 17
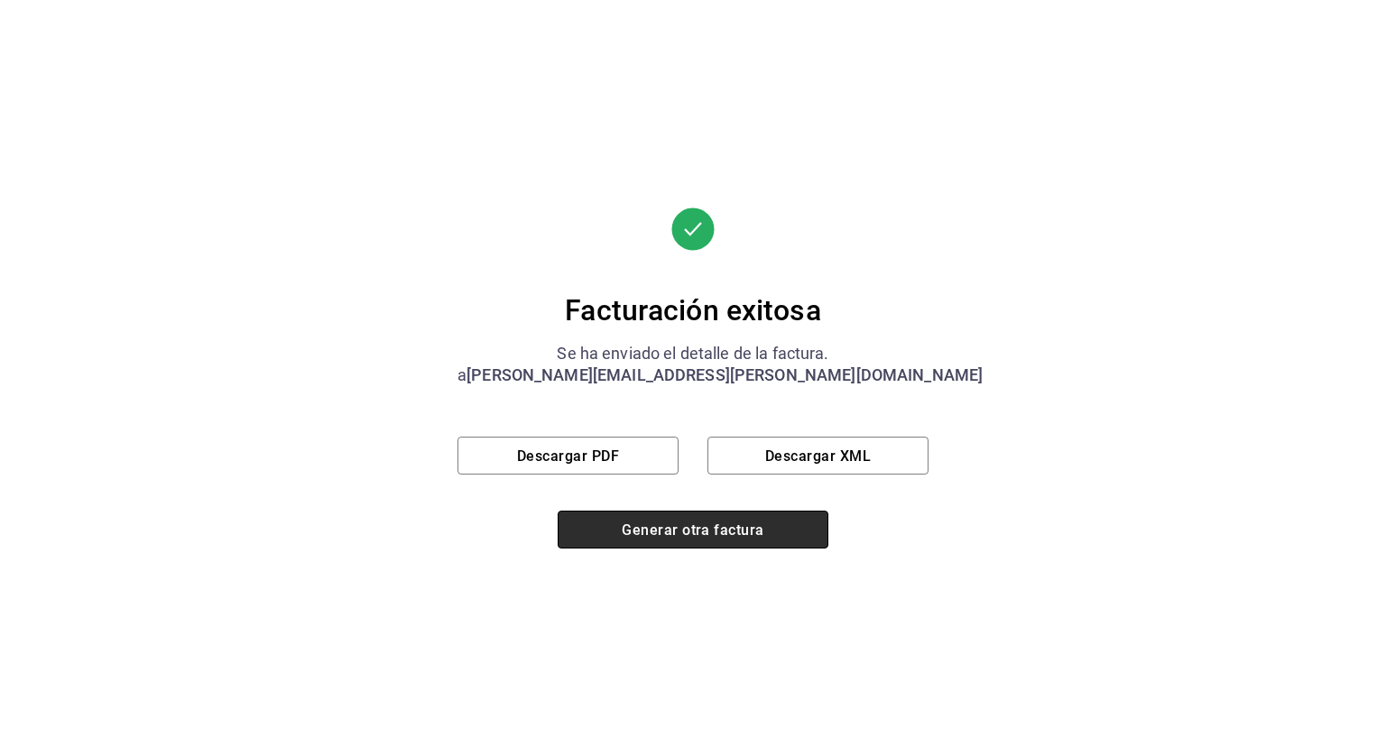
click at [646, 525] on font "Generar otra factura" at bounding box center [693, 529] width 142 height 17
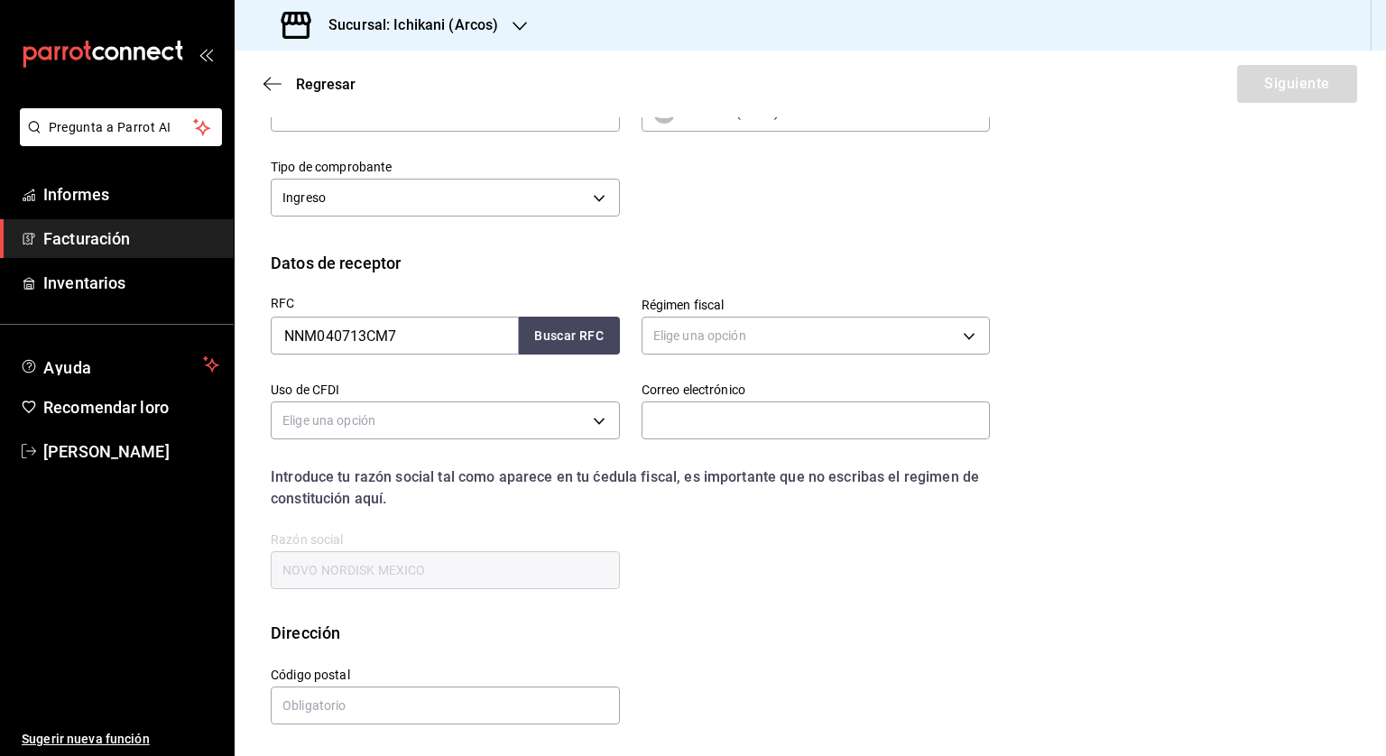
scroll to position [31, 0]
